Goal: Task Accomplishment & Management: Use online tool/utility

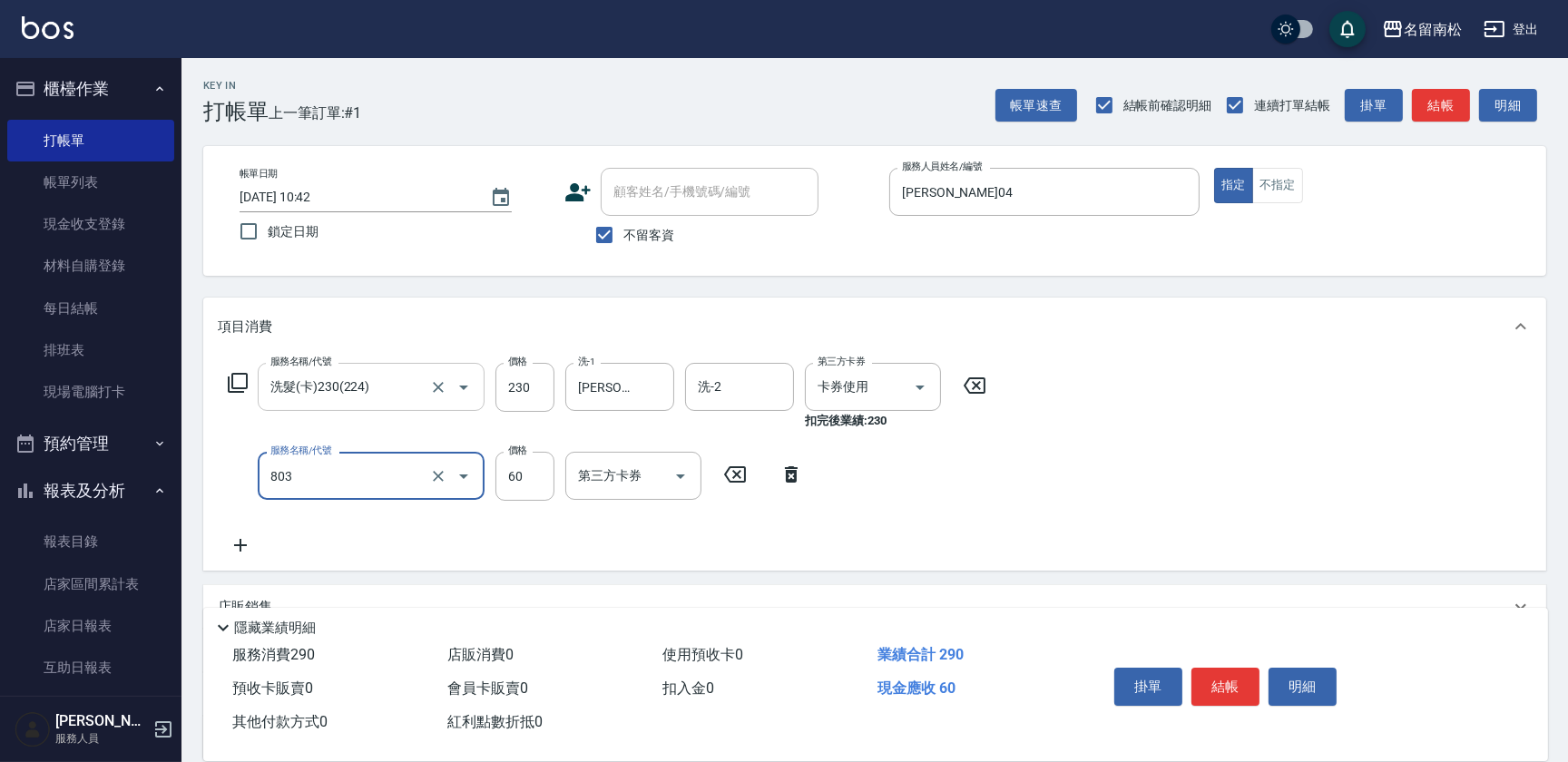
type input "吹捲(803)"
type input "100"
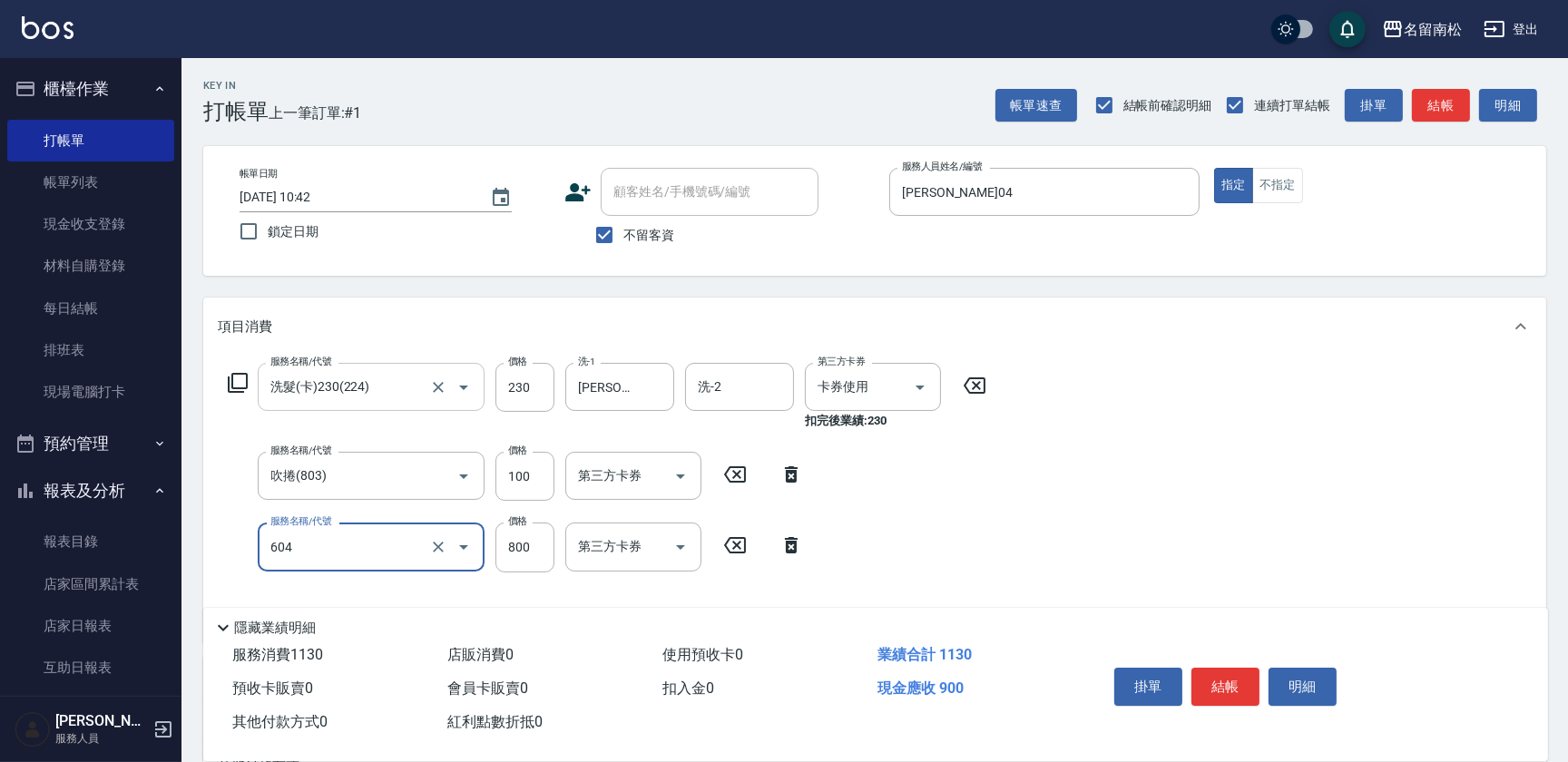
type input "護髮[800](604)"
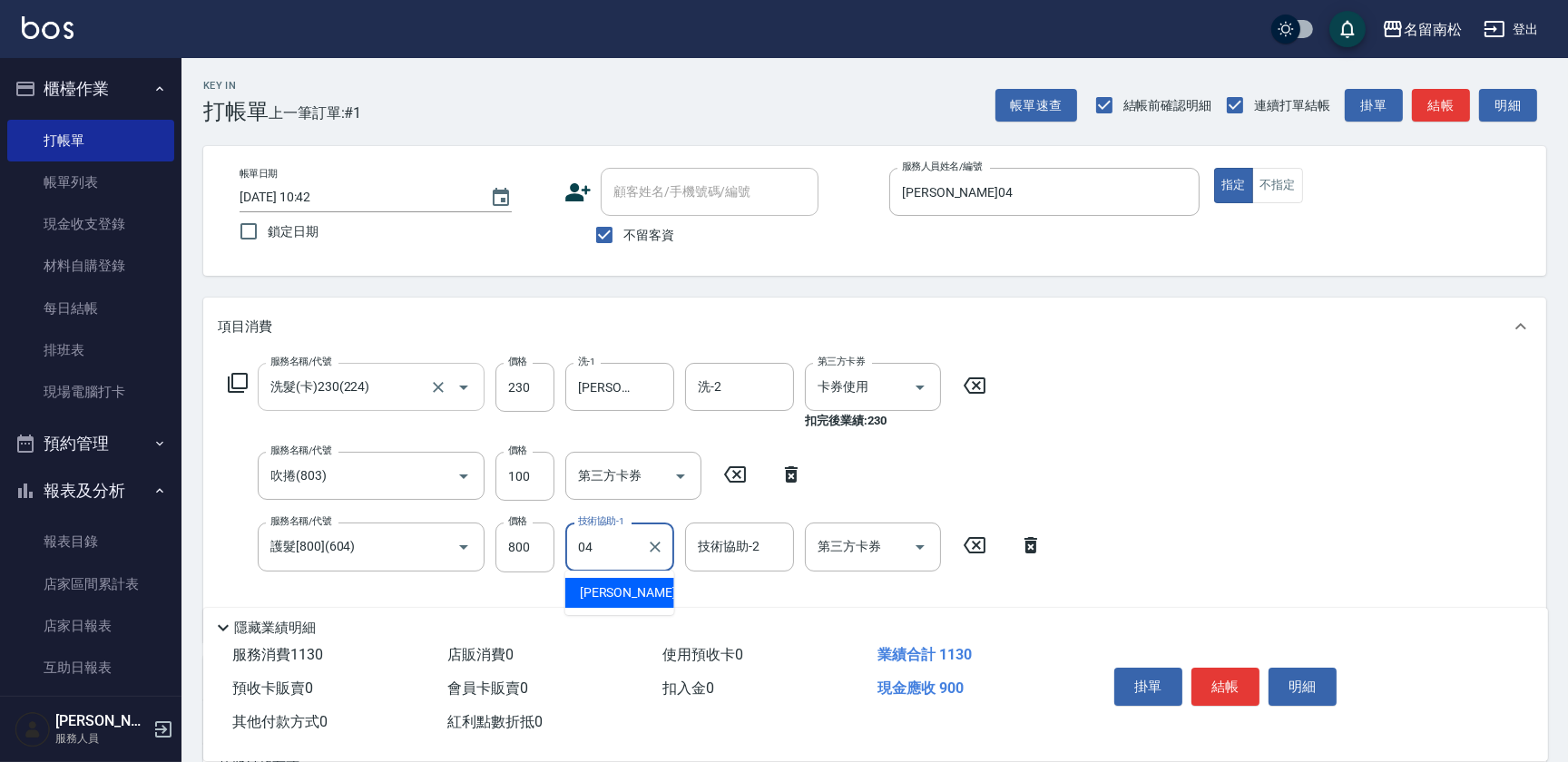
type input "[PERSON_NAME]04"
click at [1216, 698] on button "結帳" at bounding box center [1225, 687] width 68 height 38
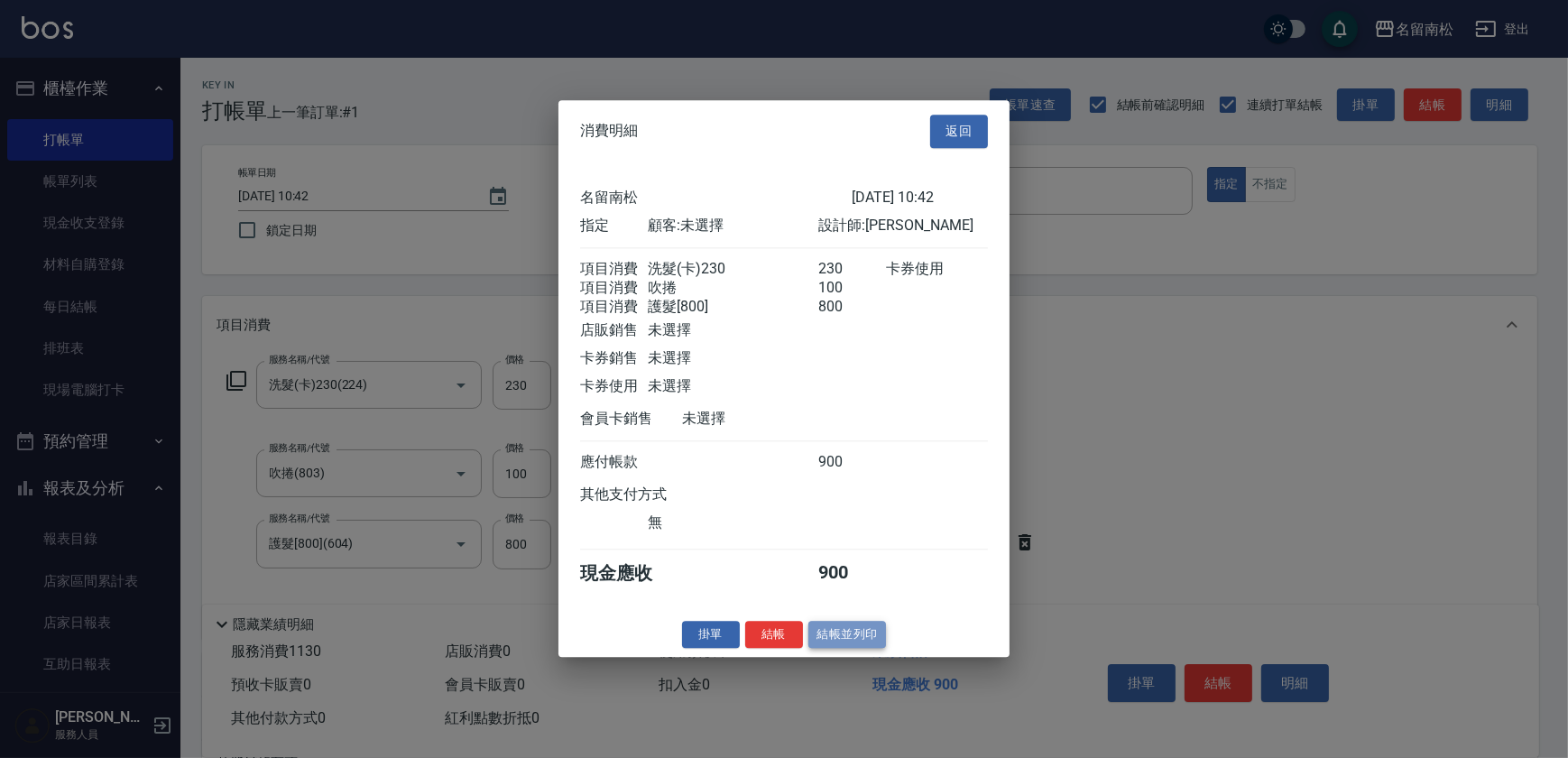
click at [847, 640] on button "結帳並列印" at bounding box center [848, 635] width 78 height 28
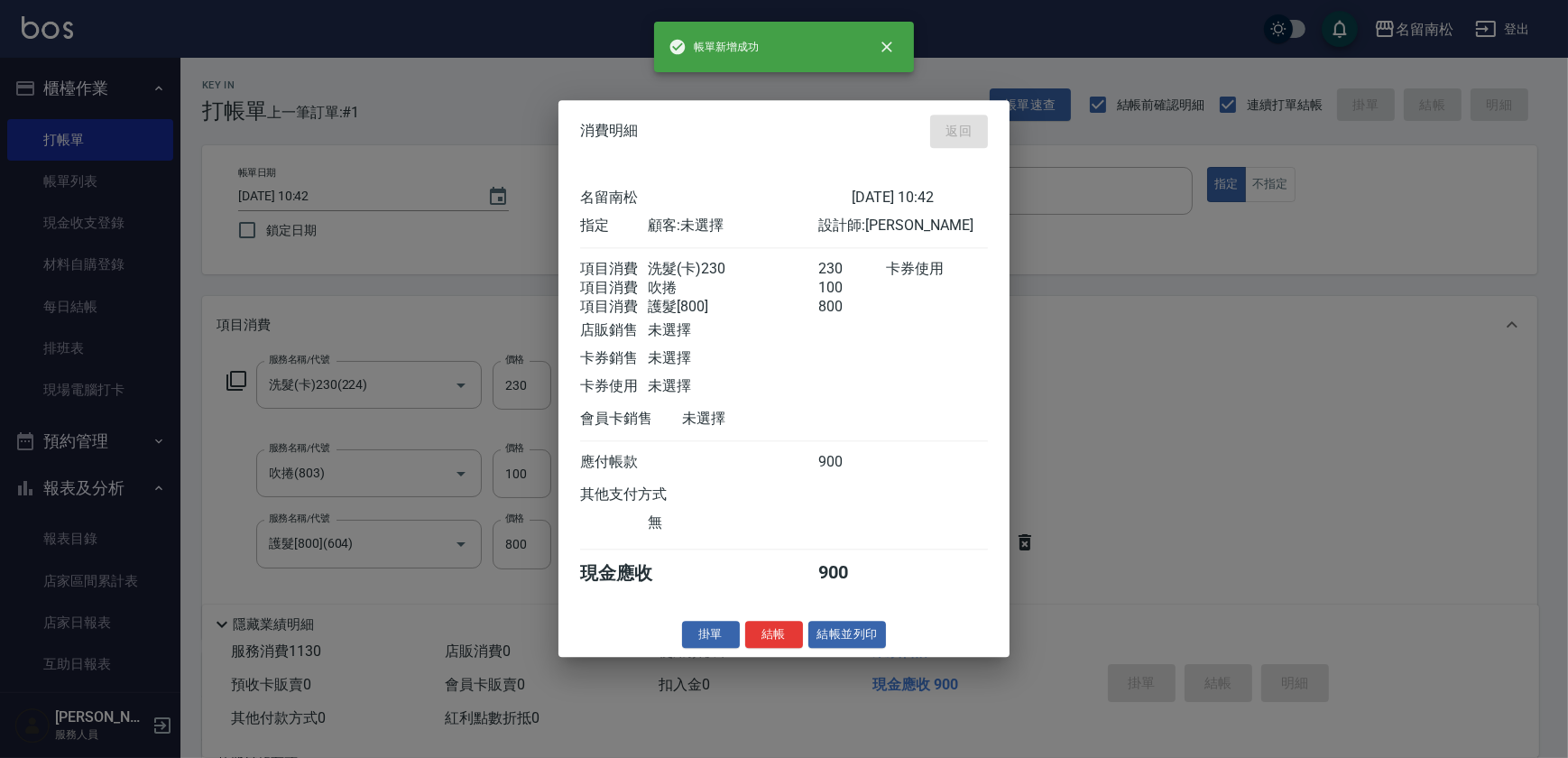
type input "[DATE] 11:46"
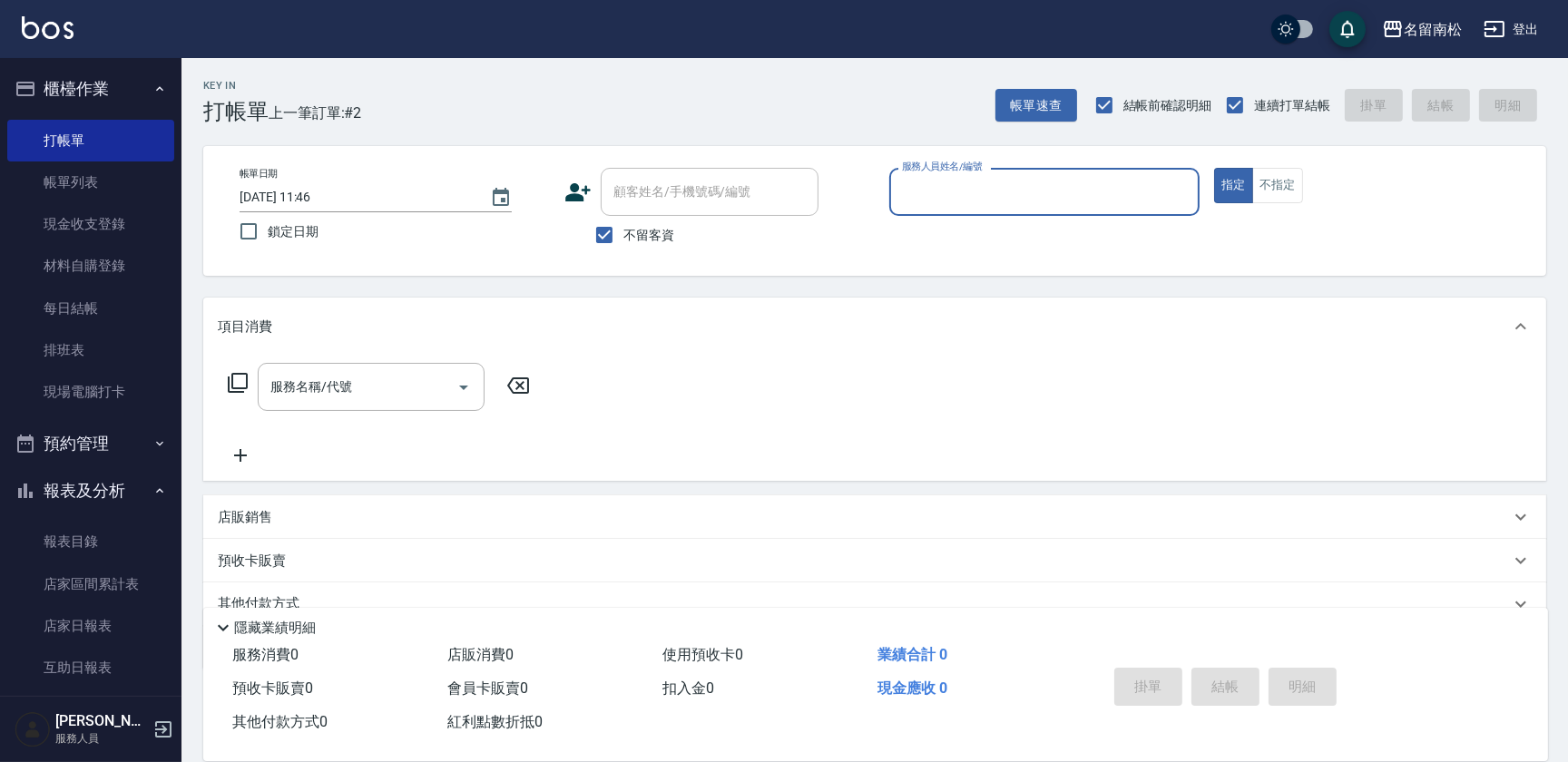
click at [985, 183] on div "服務人員姓名/編號 服務人員姓名/編號" at bounding box center [1044, 191] width 310 height 48
type input "[PERSON_NAME]04"
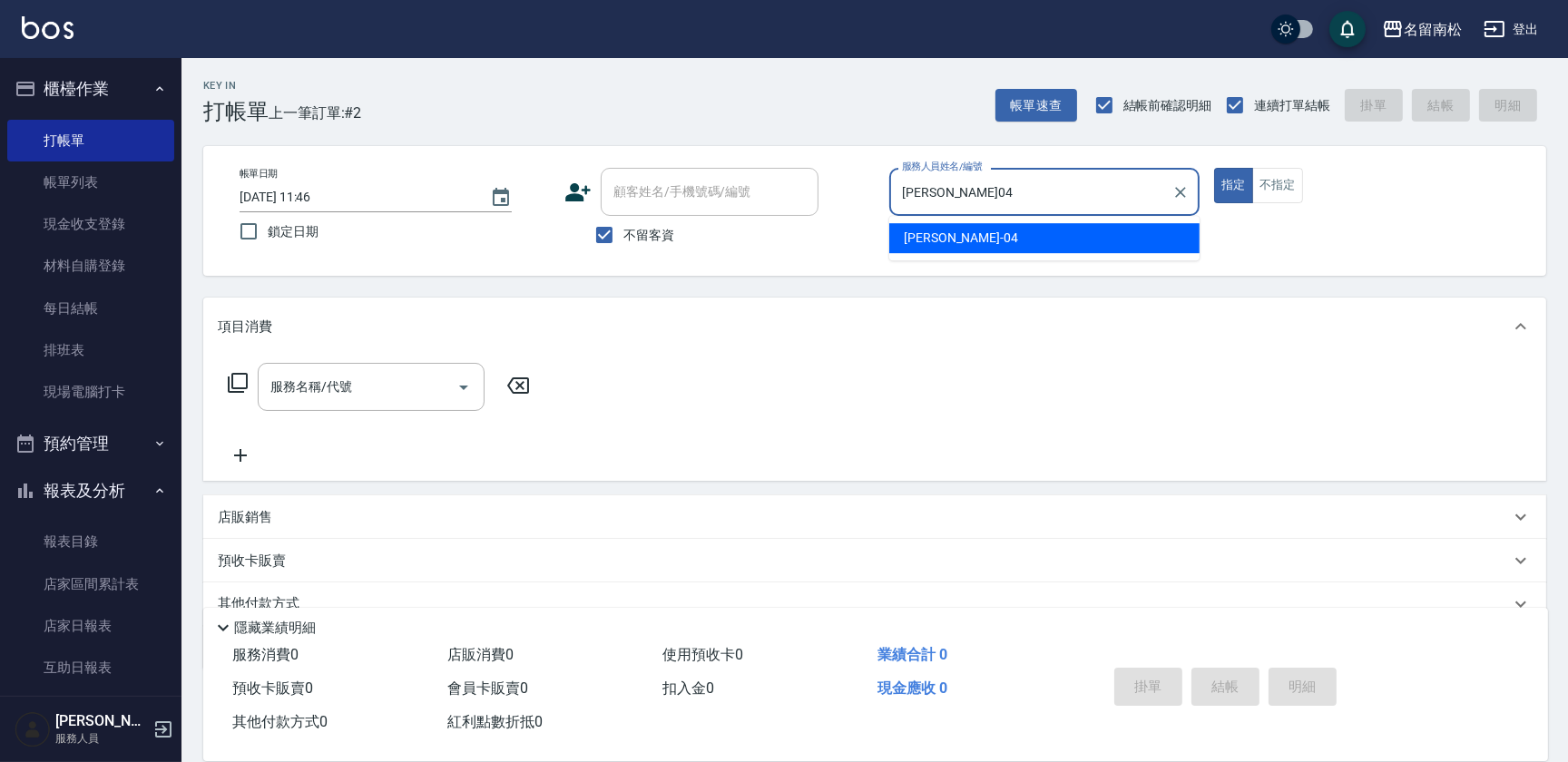
type button "true"
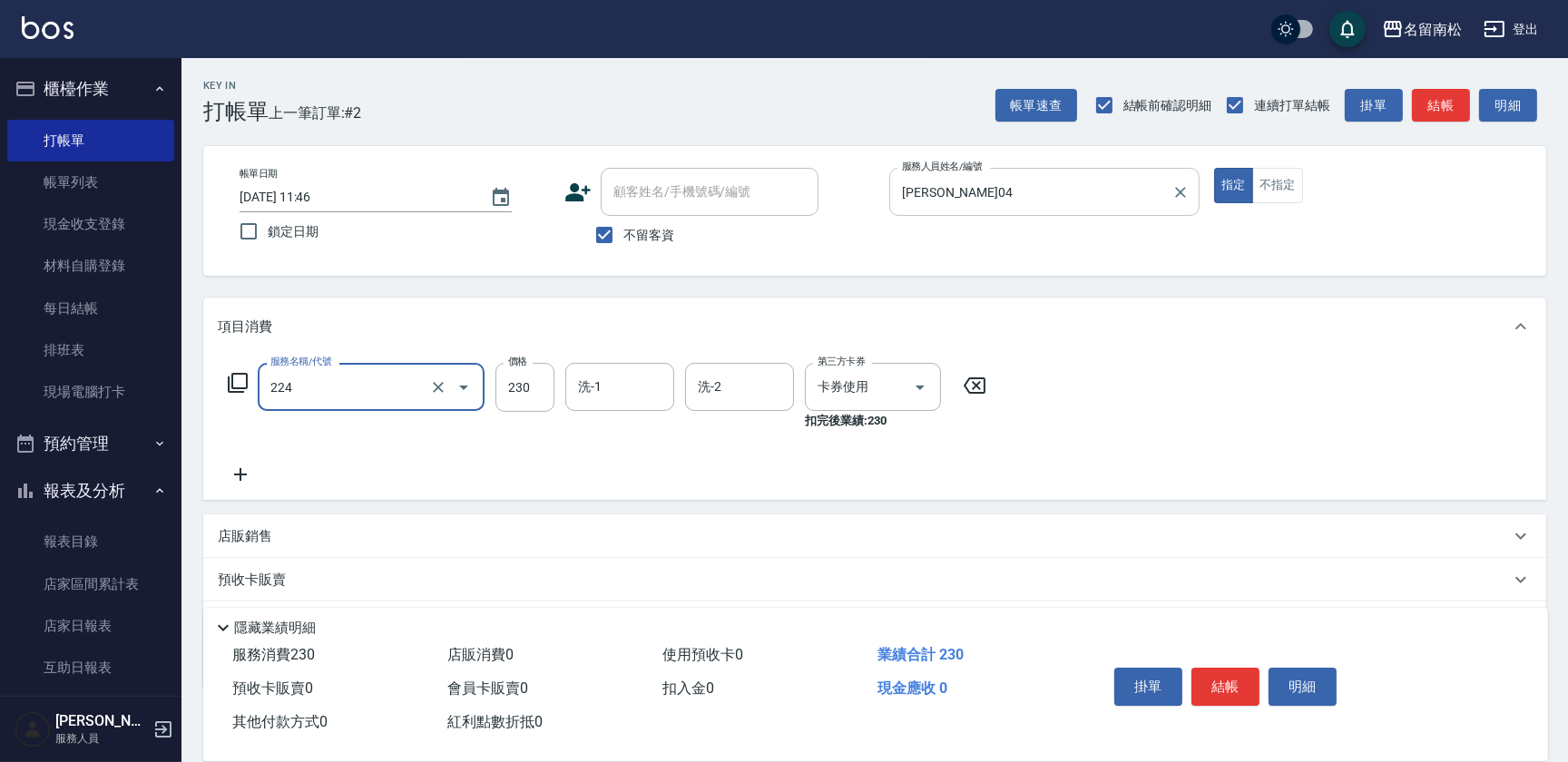
type input "洗髮(卡)230(224)"
type input "[PERSON_NAME]-28"
drag, startPoint x: 651, startPoint y: 242, endPoint x: 714, endPoint y: 191, distance: 81.1
click at [655, 239] on span "不留客資" at bounding box center [649, 236] width 51 height 19
click at [624, 239] on input "不留客資" at bounding box center [604, 235] width 39 height 38
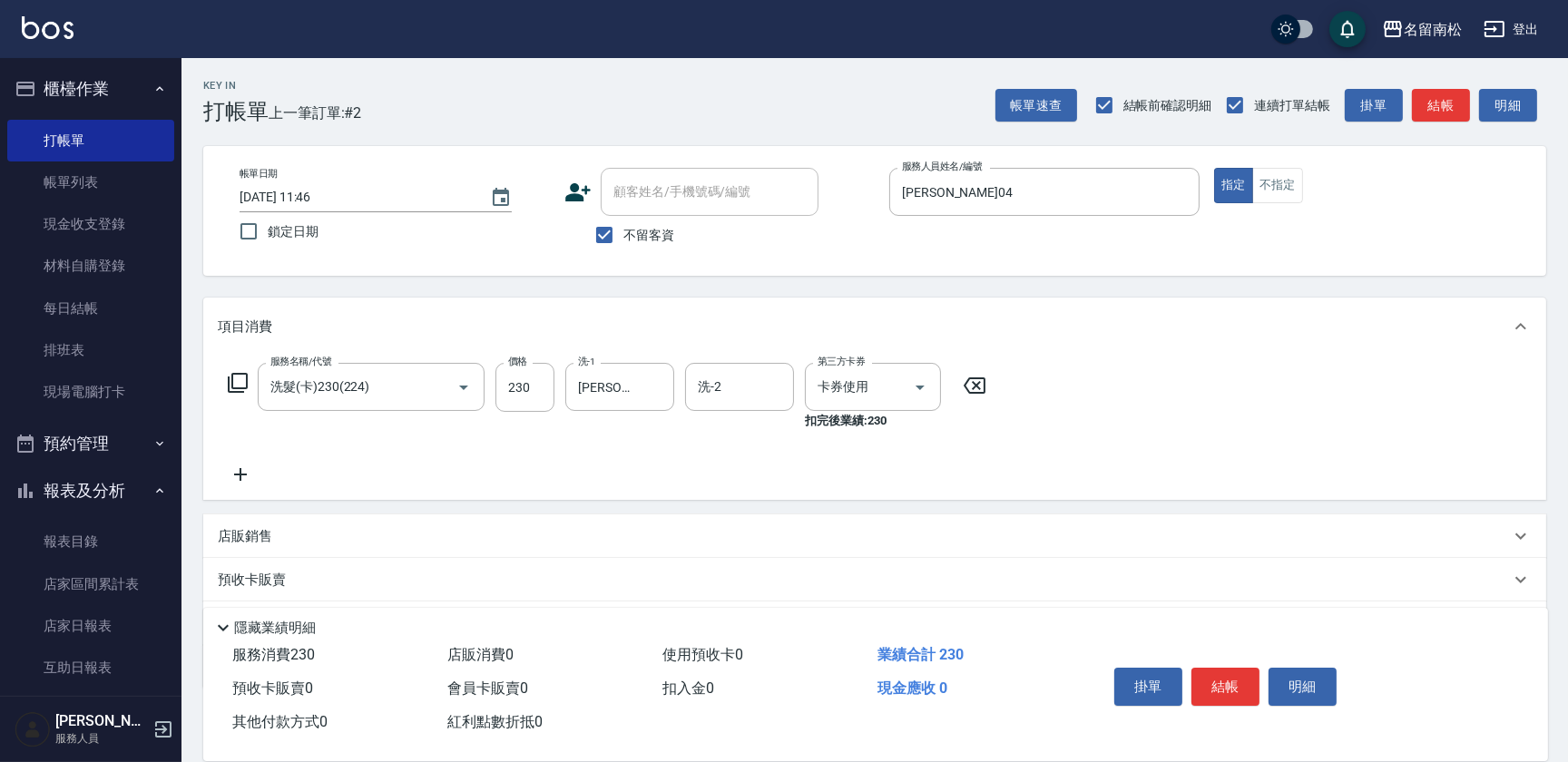
checkbox input "false"
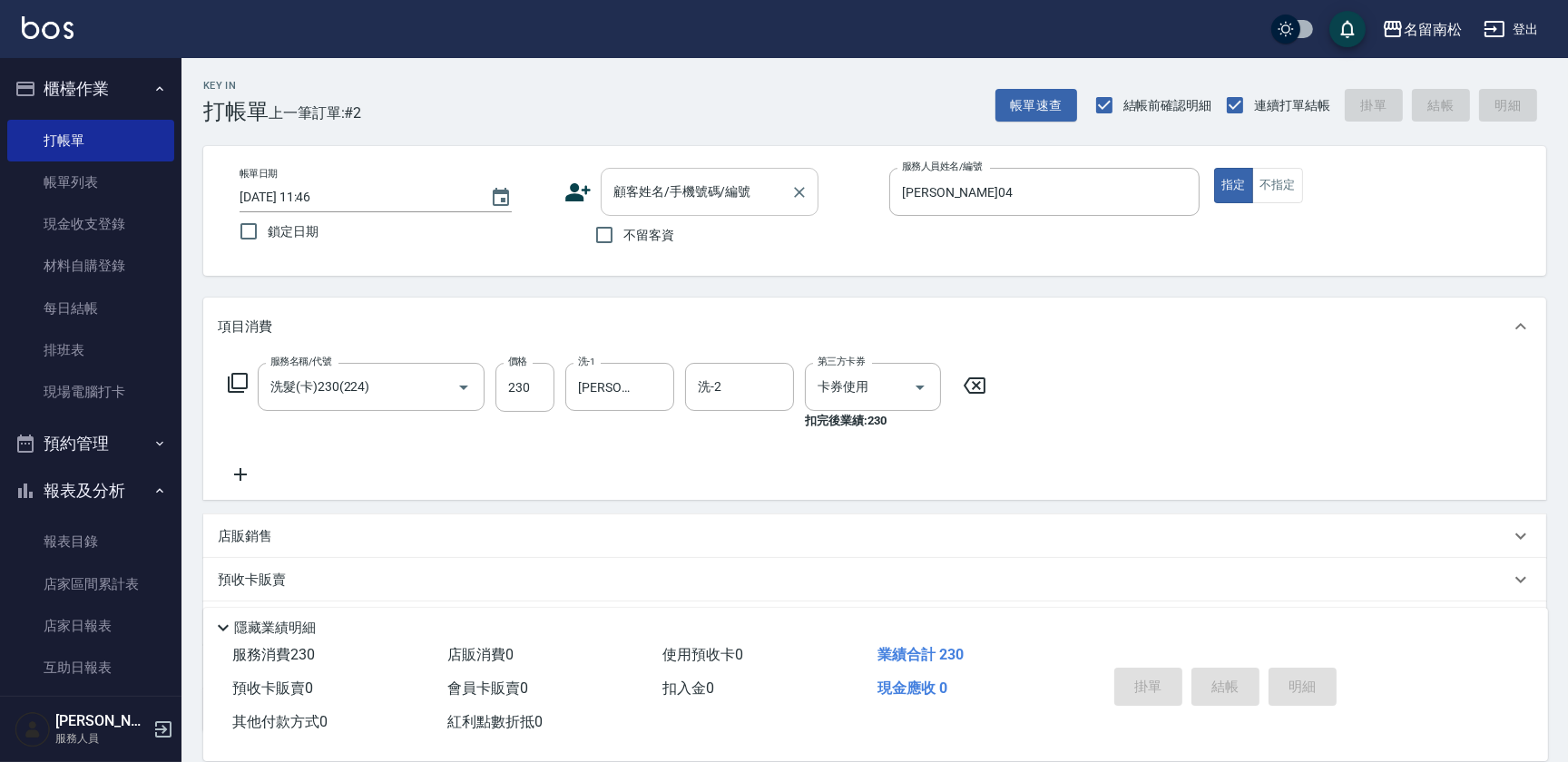
click at [714, 191] on input "顧客姓名/手機號碼/編號" at bounding box center [696, 191] width 174 height 32
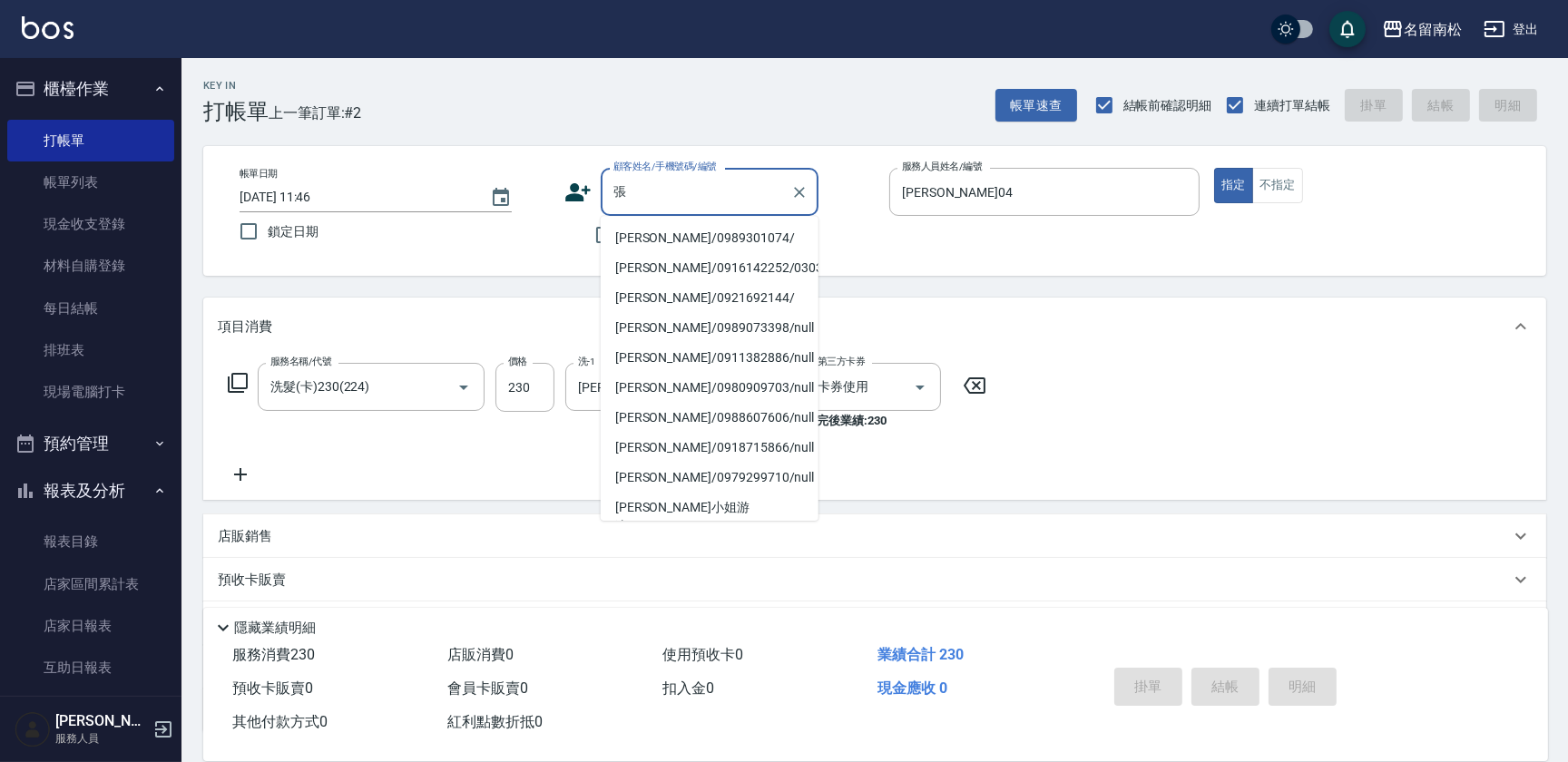
click at [706, 232] on li "[PERSON_NAME]/0989301074/" at bounding box center [709, 238] width 218 height 30
type input "[PERSON_NAME]/0989301074/"
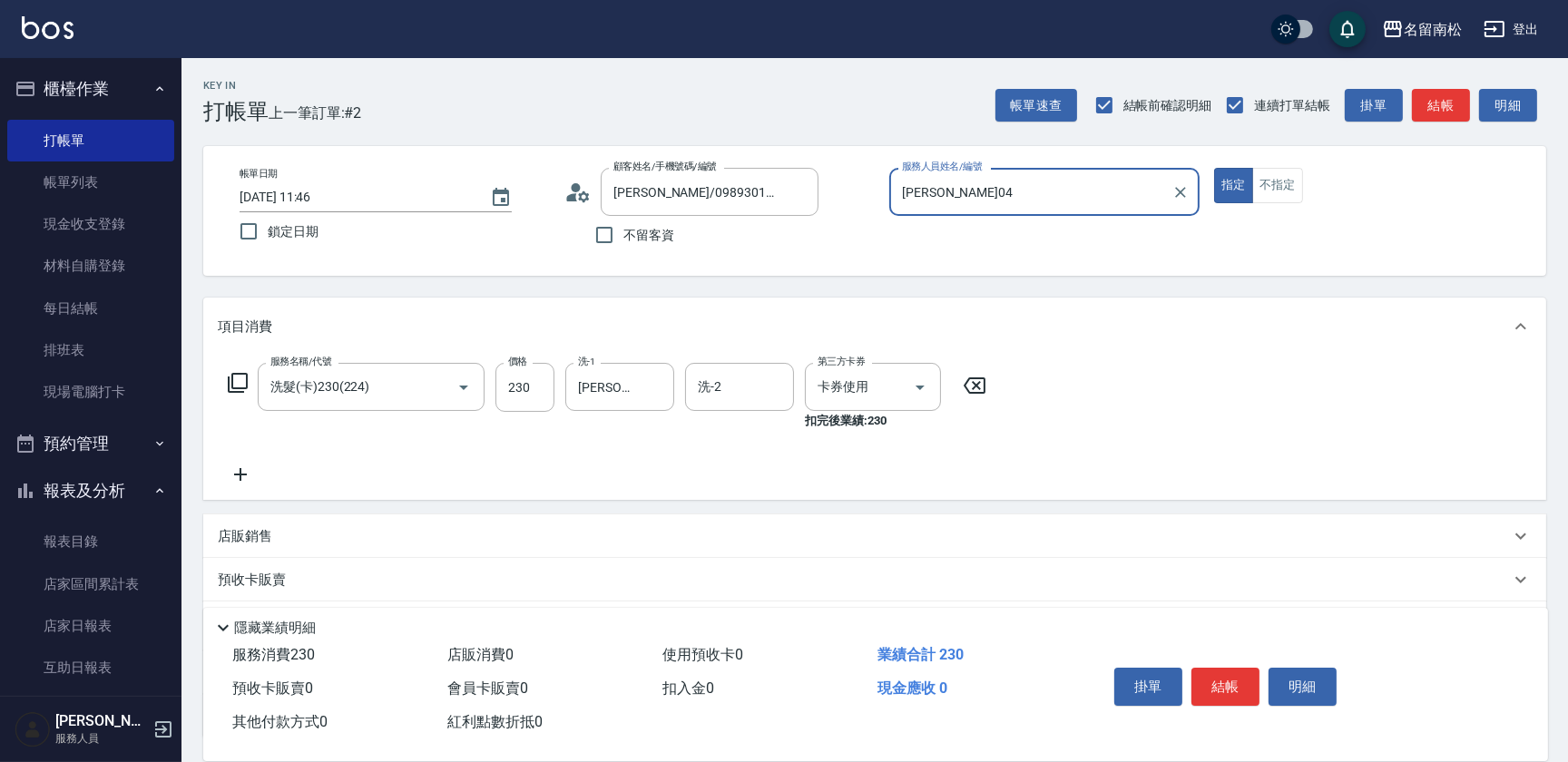
click at [1215, 167] on button "指定" at bounding box center [1234, 185] width 39 height 36
click at [1229, 669] on button "結帳" at bounding box center [1225, 687] width 68 height 38
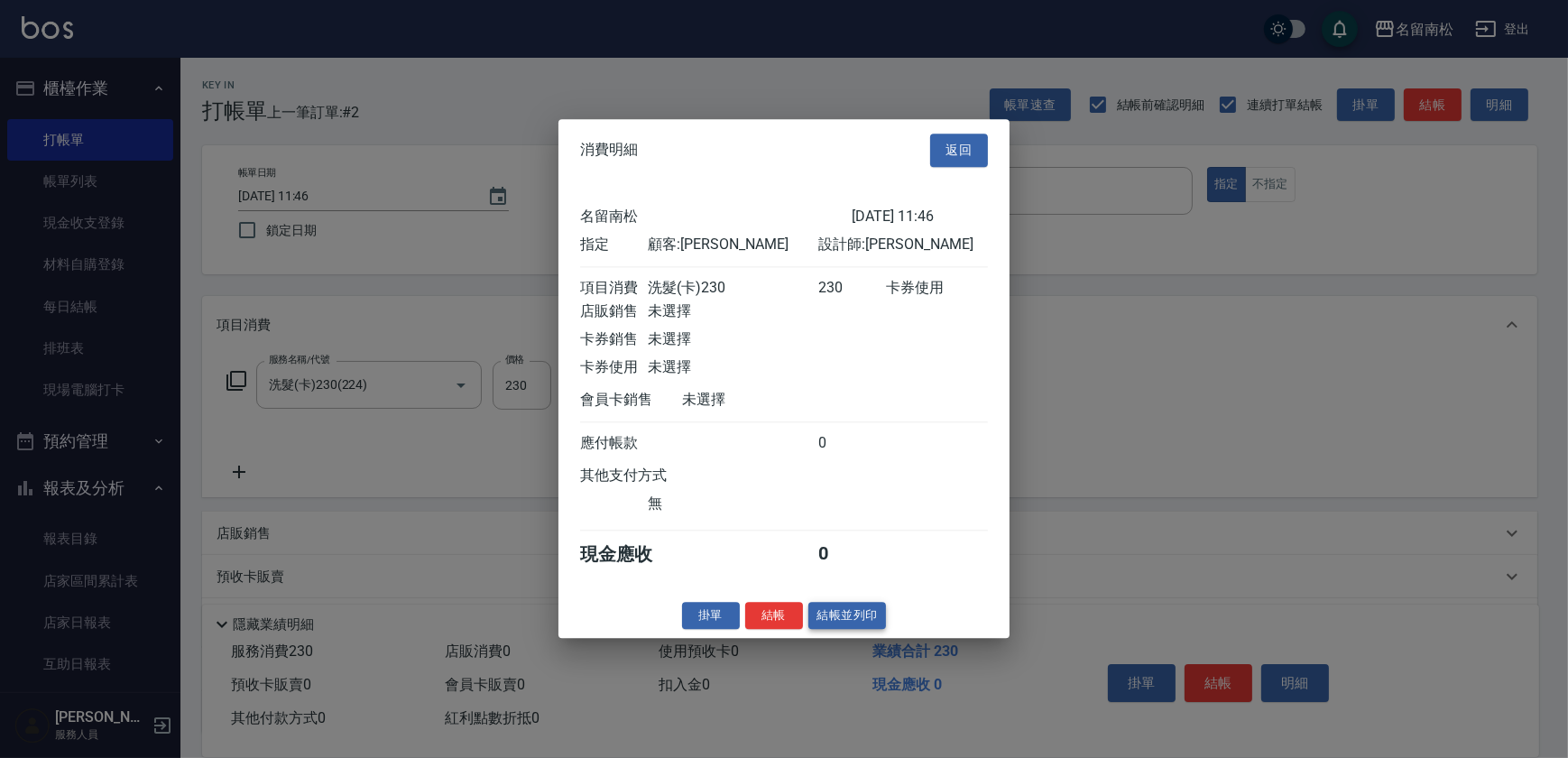
click at [864, 629] on button "結帳並列印" at bounding box center [848, 615] width 78 height 28
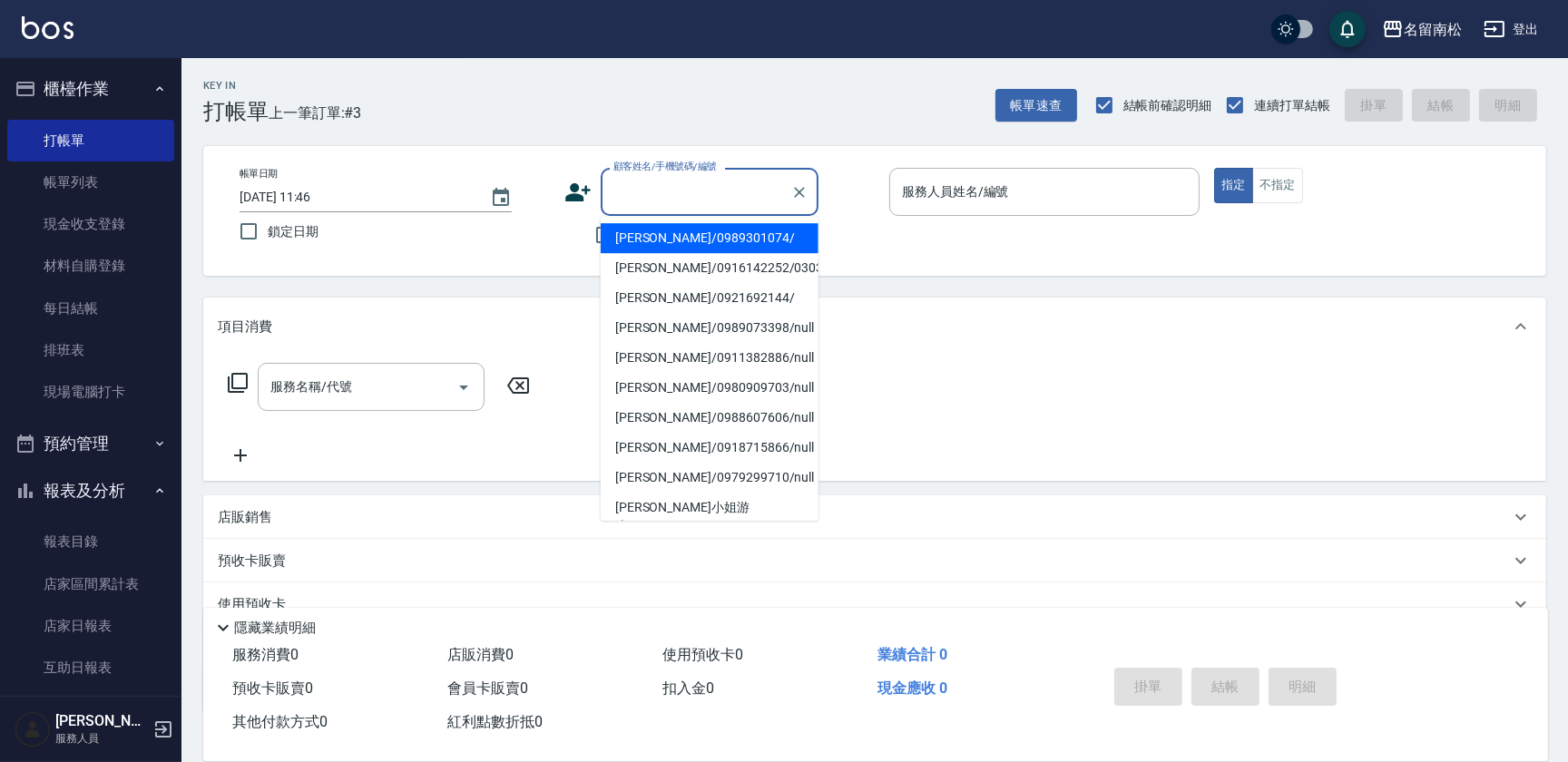
click at [676, 181] on input "顧客姓名/手機號碼/編號" at bounding box center [696, 191] width 174 height 32
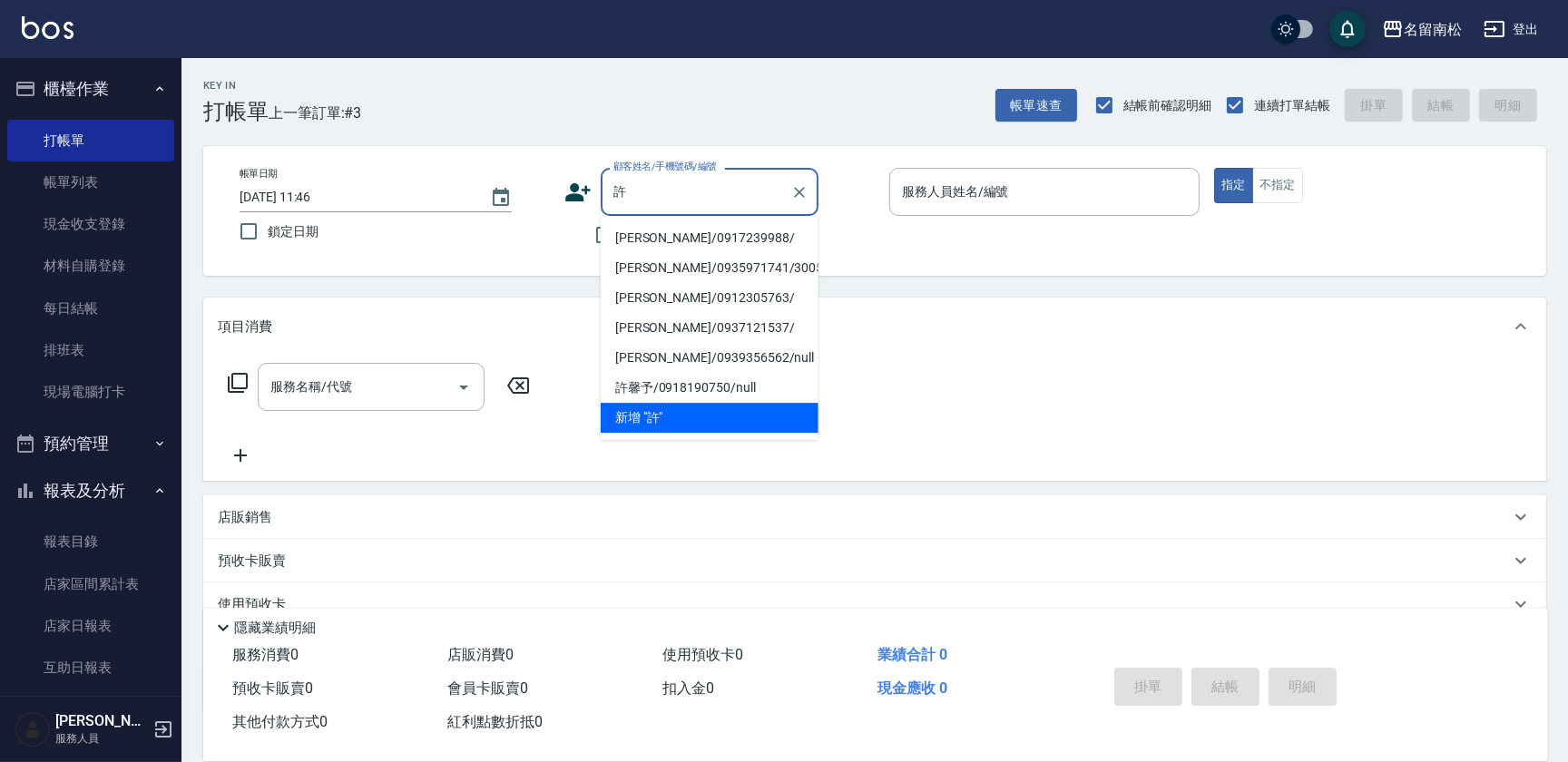
click at [672, 238] on li "[PERSON_NAME]/0917239988/" at bounding box center [709, 238] width 218 height 30
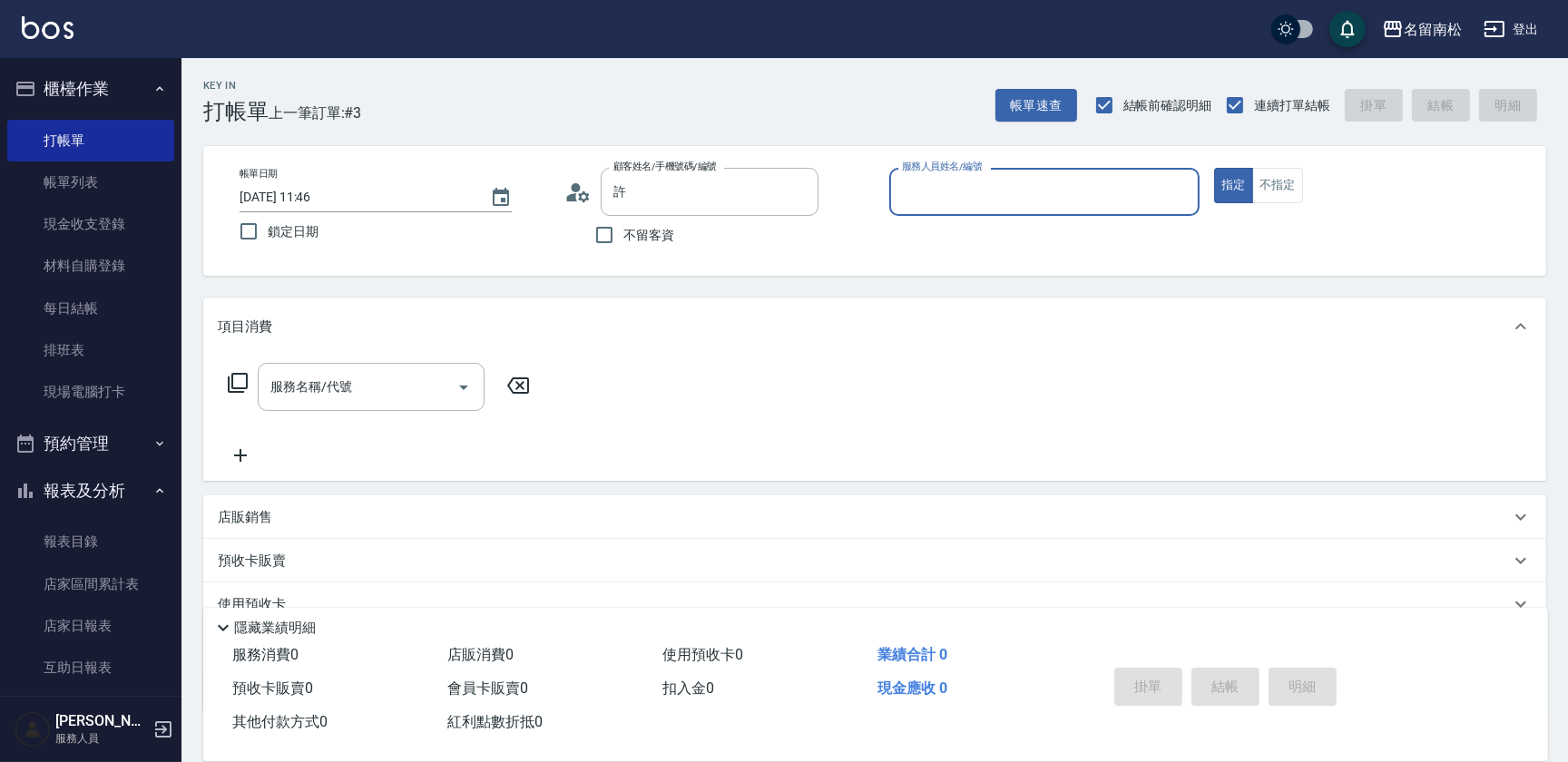
type input "[PERSON_NAME]/0917239988/"
type input "[PERSON_NAME]04"
click at [1215, 167] on button "指定" at bounding box center [1234, 185] width 39 height 36
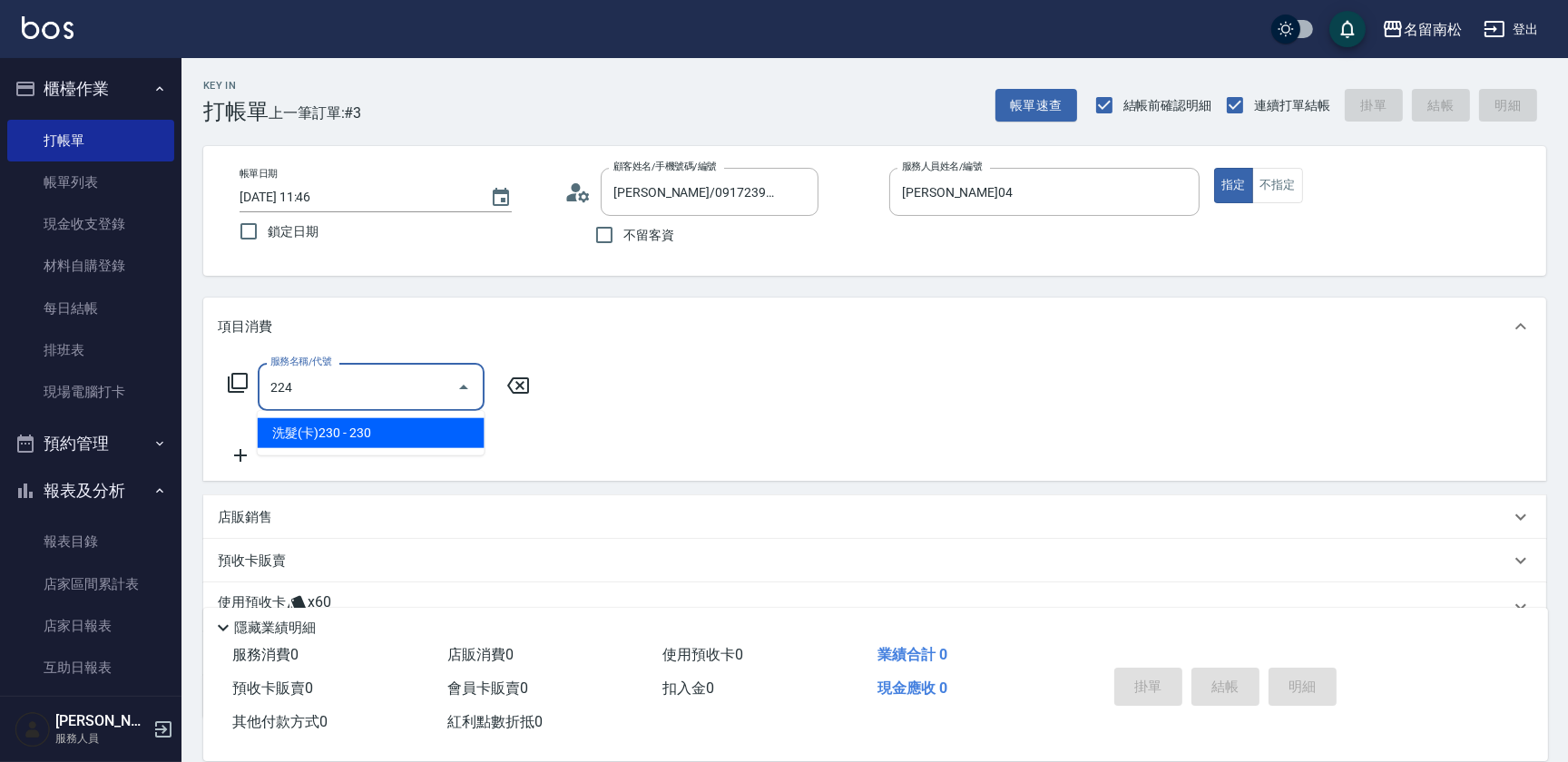
type input "洗髮(卡)230(224)"
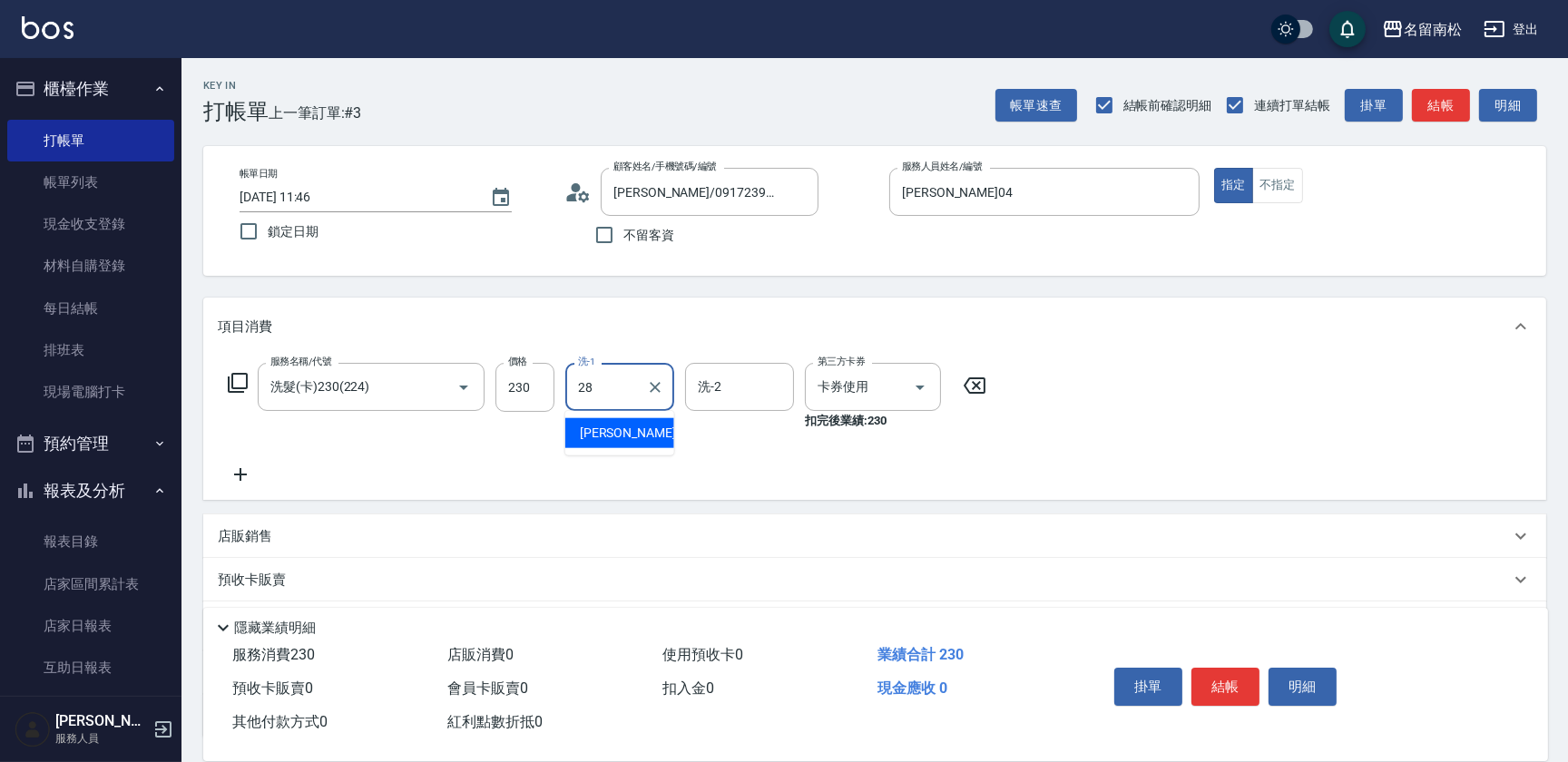
type input "[PERSON_NAME]-28"
click at [1222, 683] on button "結帳" at bounding box center [1225, 687] width 68 height 38
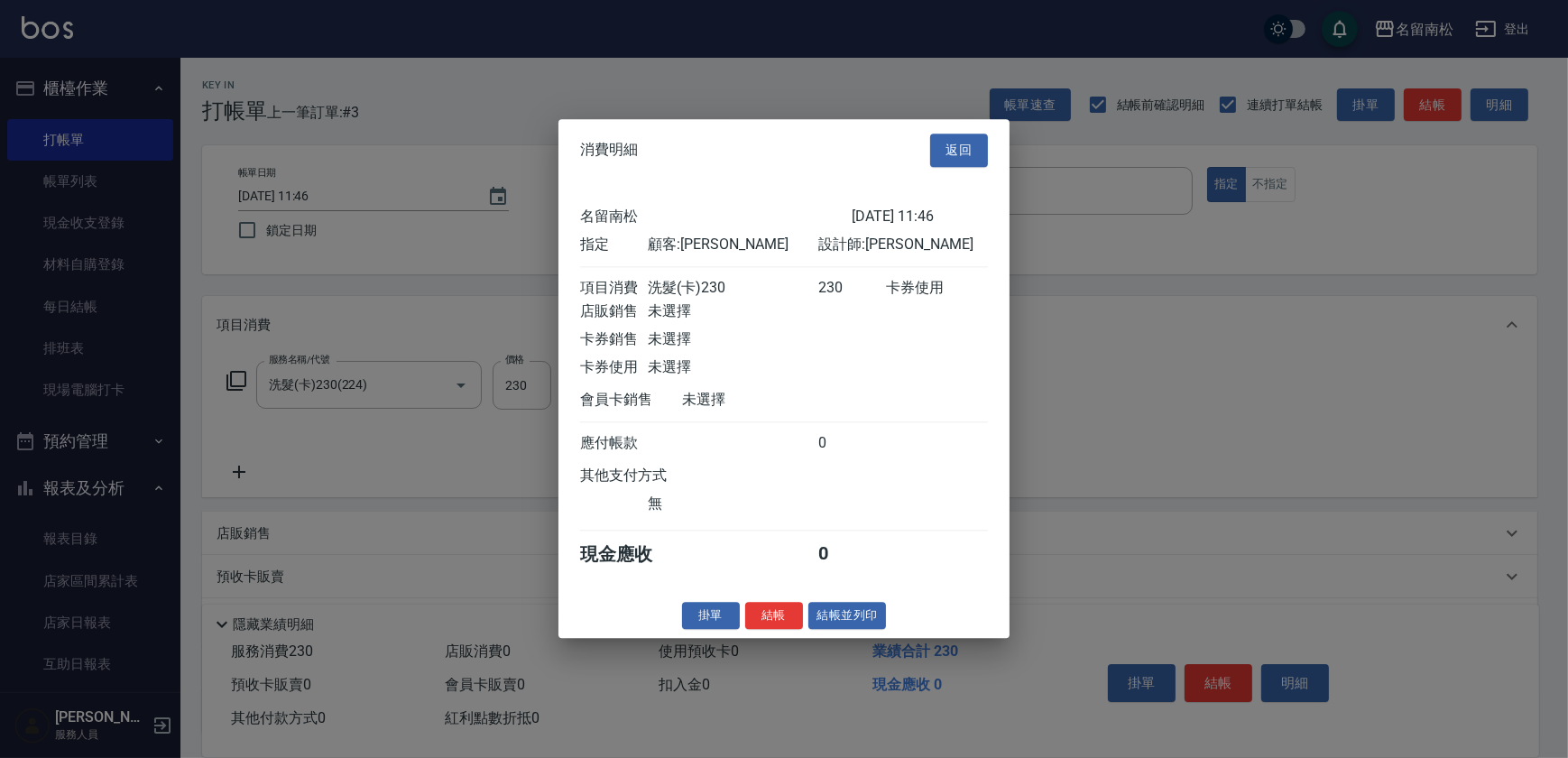
click at [841, 609] on div "消費明細 返回 名留南松 [DATE] 11:46 指定 顧客: [PERSON_NAME] 設計師: [PERSON_NAME]消費 洗髮(卡)230 23…" at bounding box center [784, 378] width 451 height 519
click at [835, 619] on button "結帳並列印" at bounding box center [848, 615] width 78 height 28
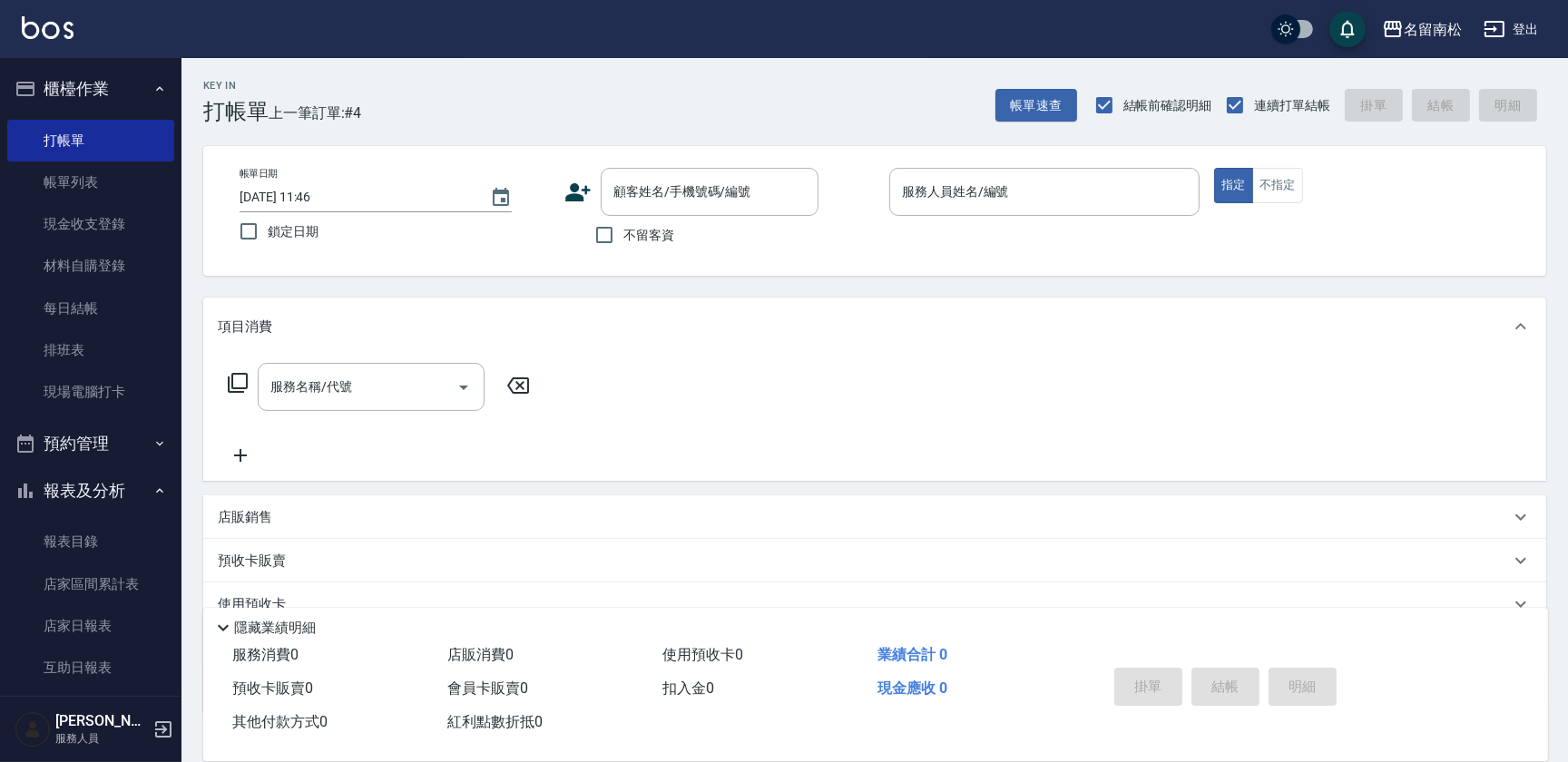
click at [638, 245] on label "不留客資" at bounding box center [630, 235] width 89 height 38
click at [624, 245] on input "不留客資" at bounding box center [604, 235] width 39 height 38
checkbox input "true"
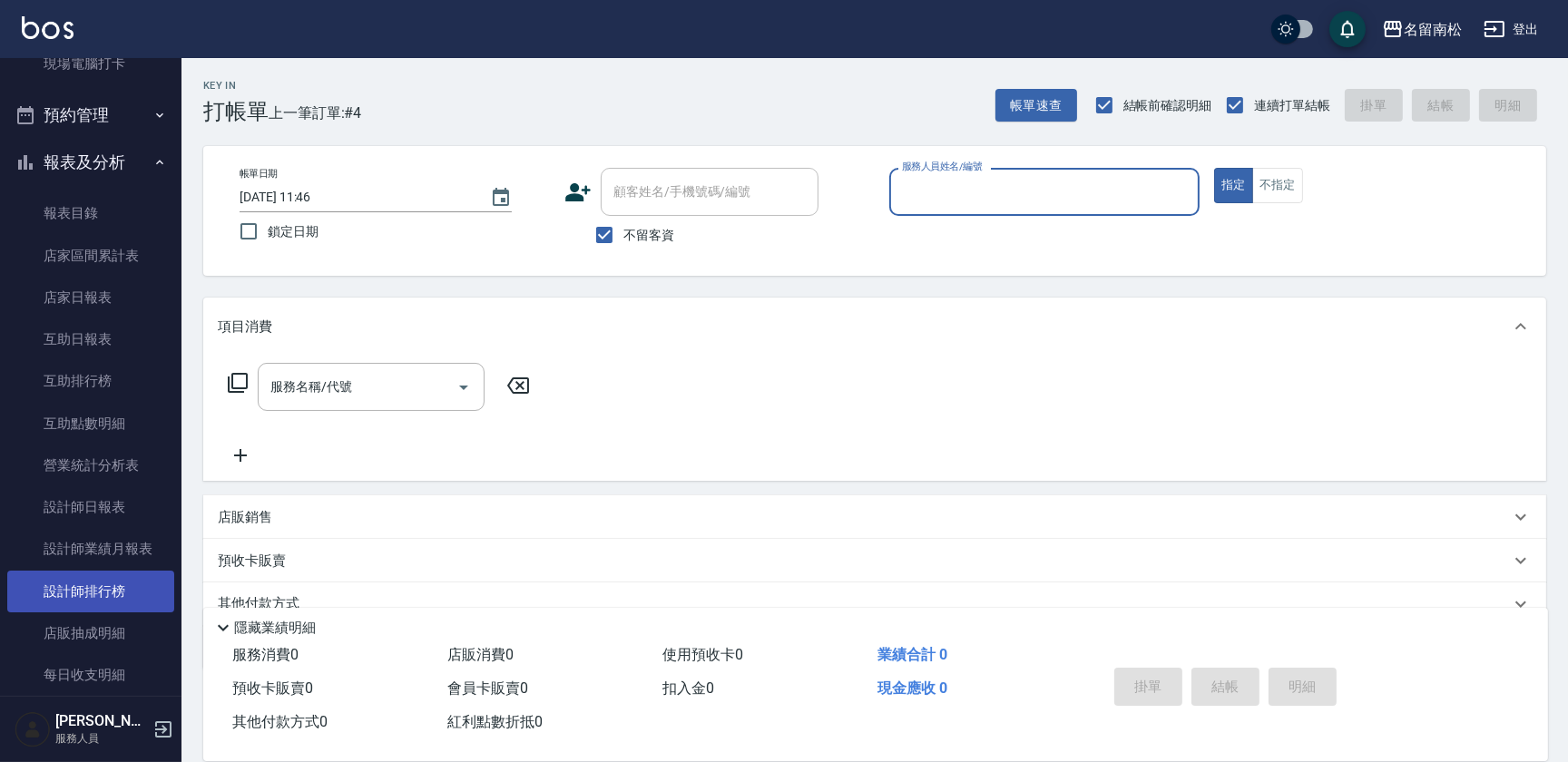
scroll to position [329, 0]
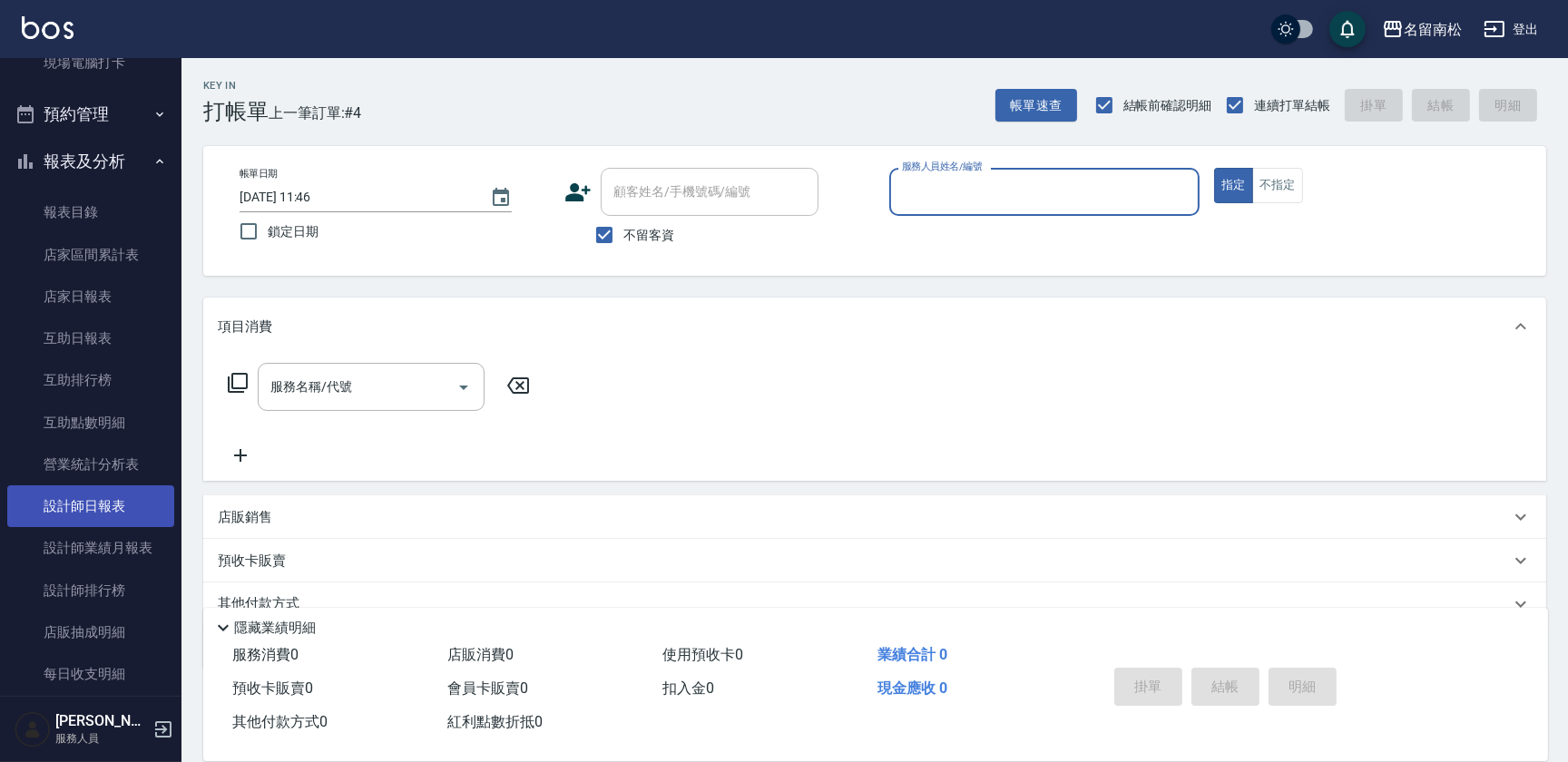
click at [104, 510] on link "設計師日報表" at bounding box center [90, 505] width 167 height 41
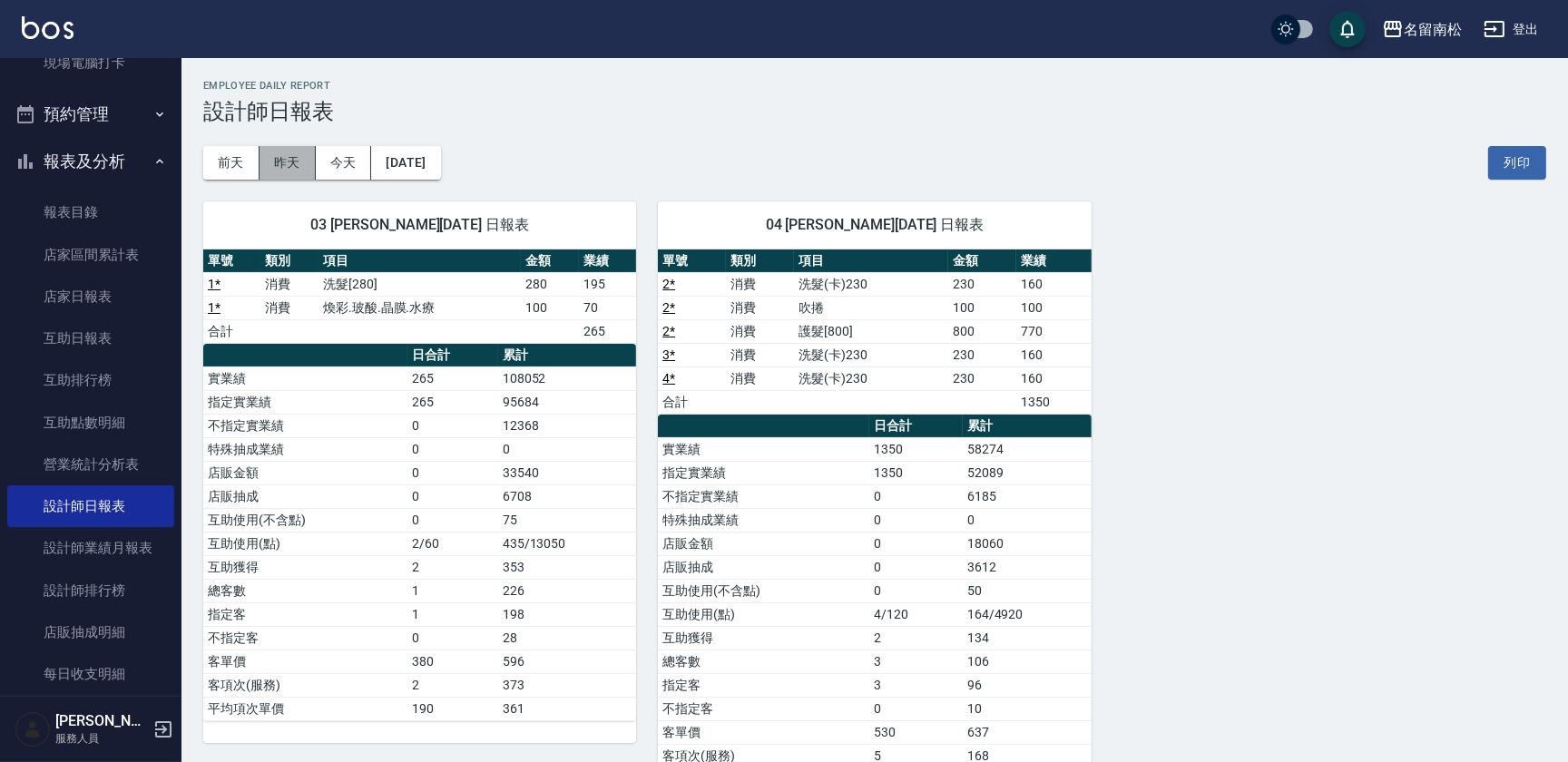
click at [301, 172] on button "昨天" at bounding box center [288, 163] width 56 height 34
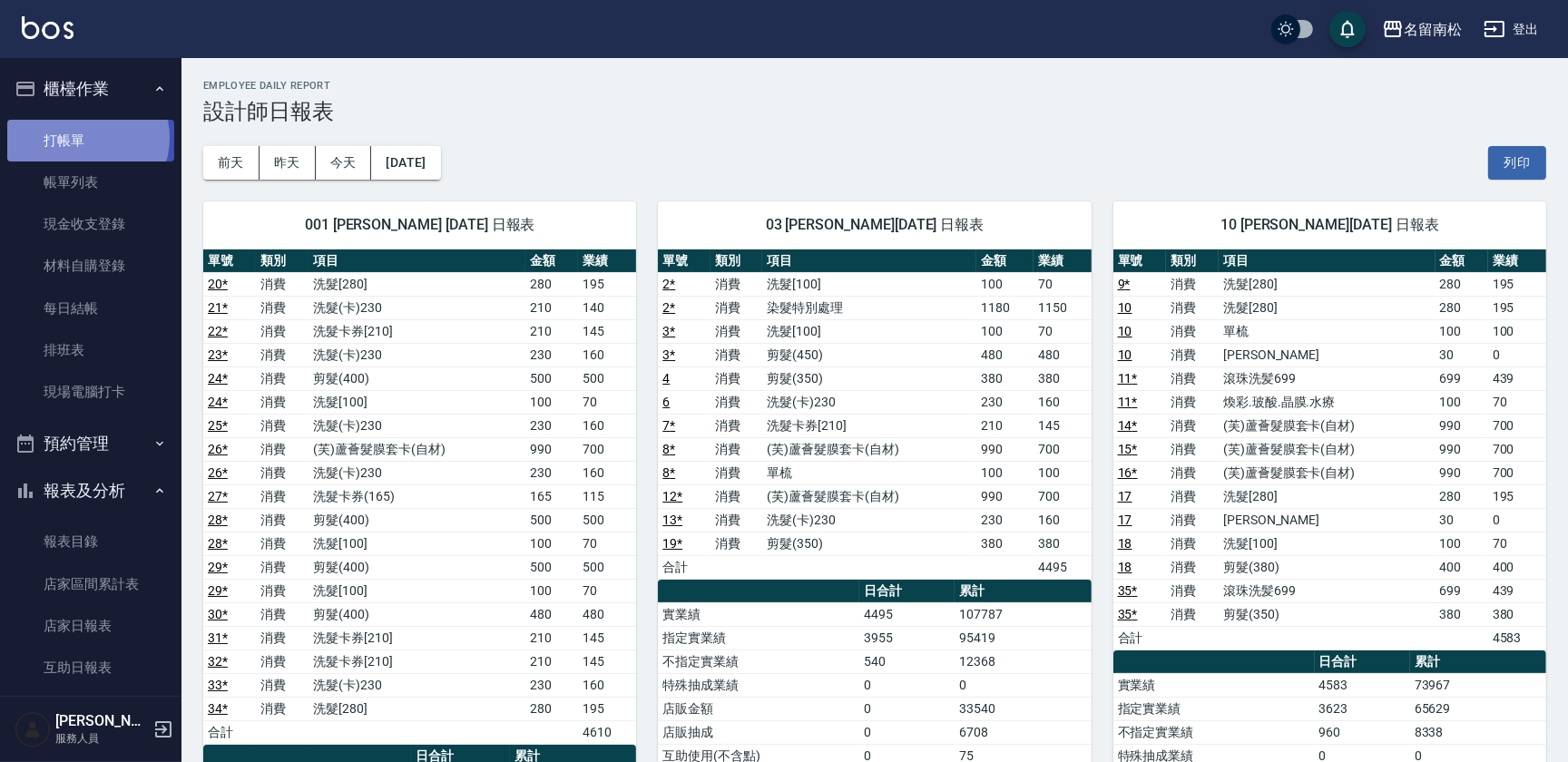
click at [86, 137] on link "打帳單" at bounding box center [90, 140] width 167 height 41
